Goal: Transaction & Acquisition: Purchase product/service

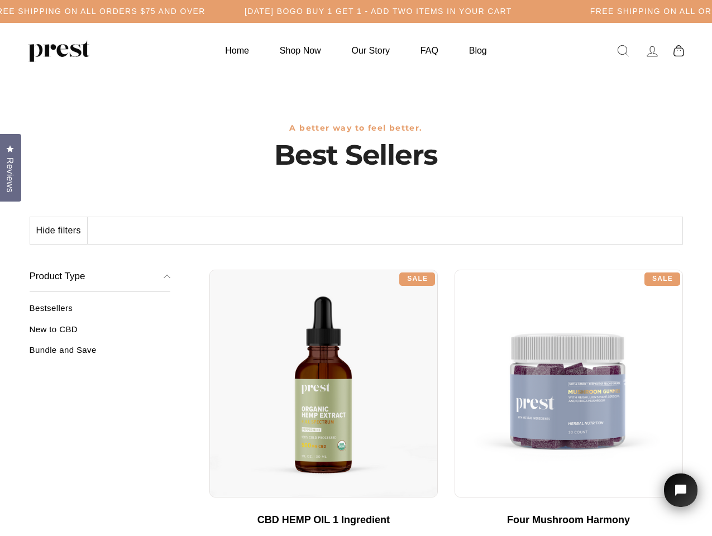
click at [356, 268] on div "**********" at bounding box center [446, 265] width 474 height 8
click at [206, 11] on h5 "Free Shipping on all orders $75 and over" at bounding box center [98, 11] width 214 height 9
click at [59, 231] on button "Hide filters" at bounding box center [59, 230] width 58 height 27
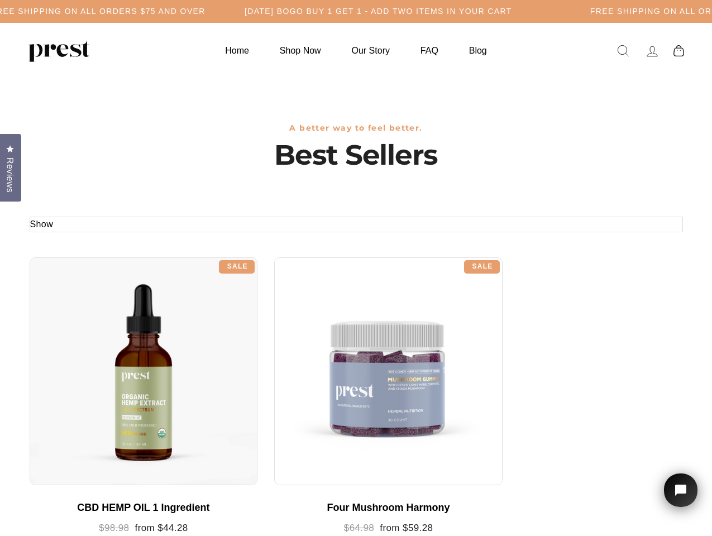
click at [100, 333] on div at bounding box center [144, 371] width 228 height 228
click at [100, 354] on div at bounding box center [144, 371] width 228 height 228
click at [11, 166] on span "Reviews" at bounding box center [10, 174] width 15 height 35
click at [681, 490] on icon "Open chat widget" at bounding box center [687, 490] width 17 height 17
